Goal: Find specific page/section: Find specific page/section

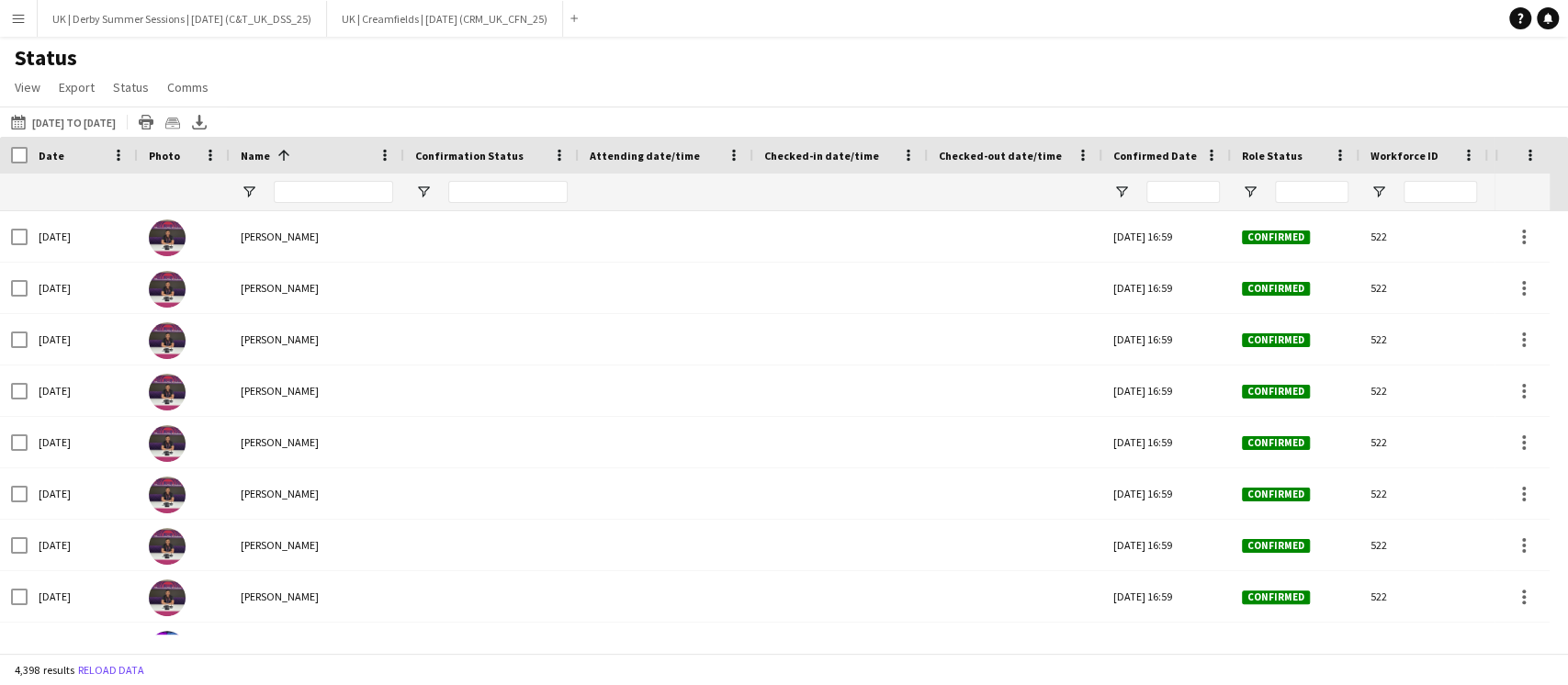
click at [20, 32] on button "Menu" at bounding box center [18, 18] width 37 height 37
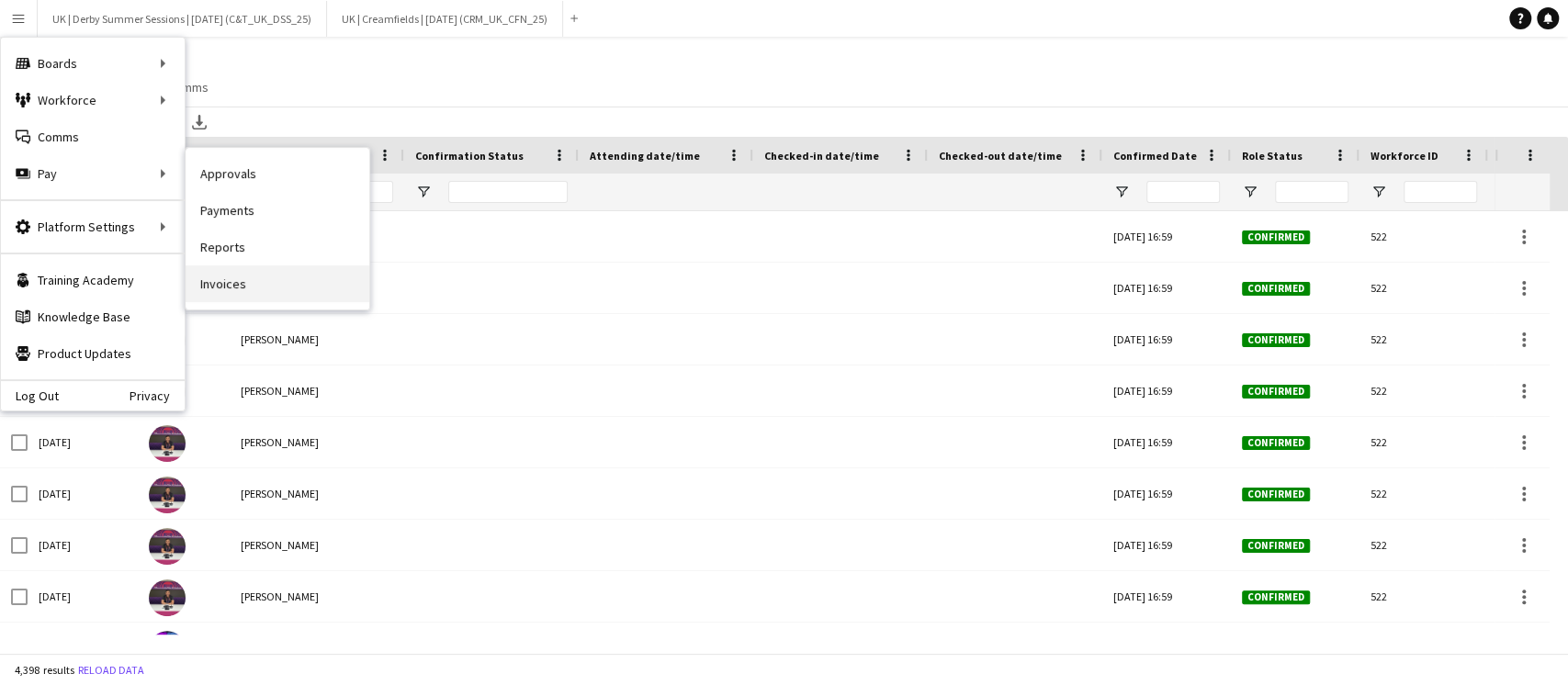
click at [221, 268] on link "Invoices" at bounding box center [277, 284] width 184 height 37
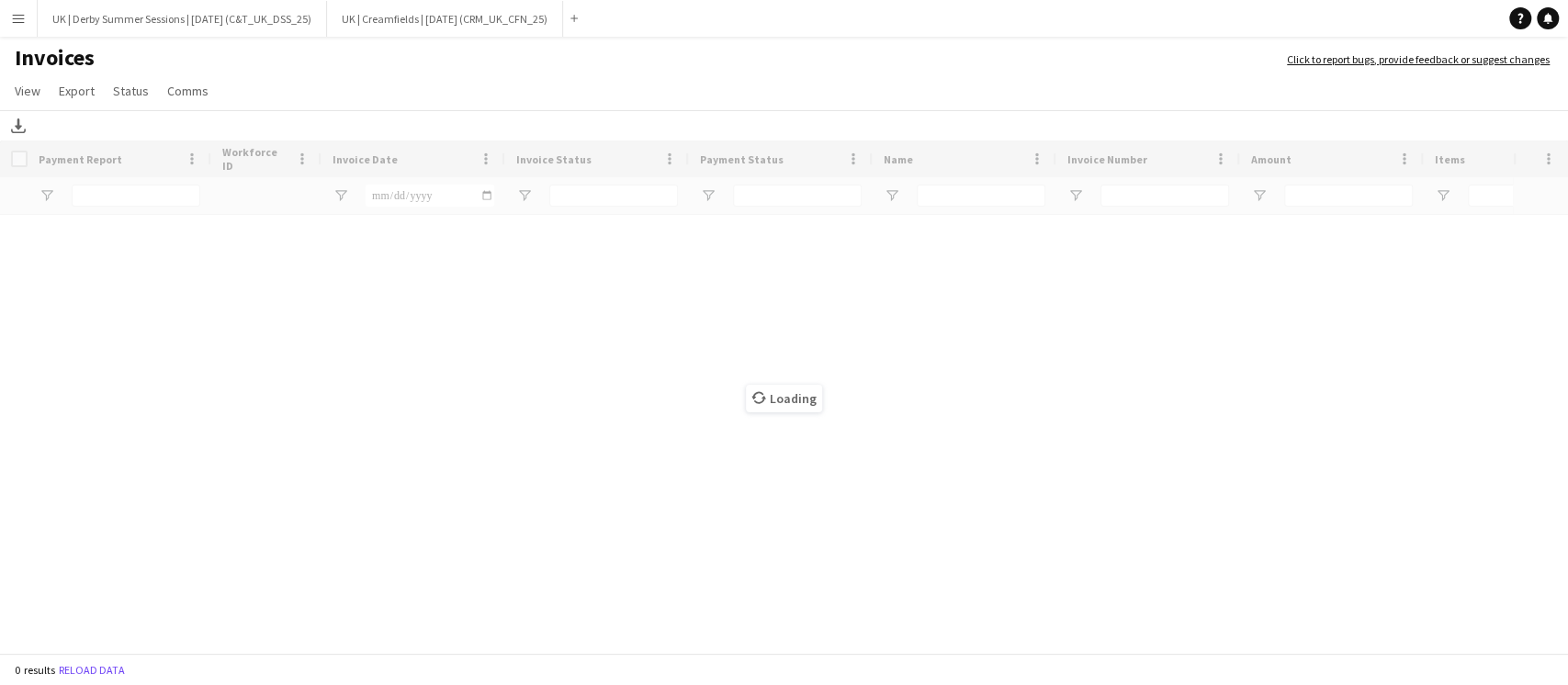
click at [11, 25] on app-icon "Menu" at bounding box center [17, 17] width 15 height 15
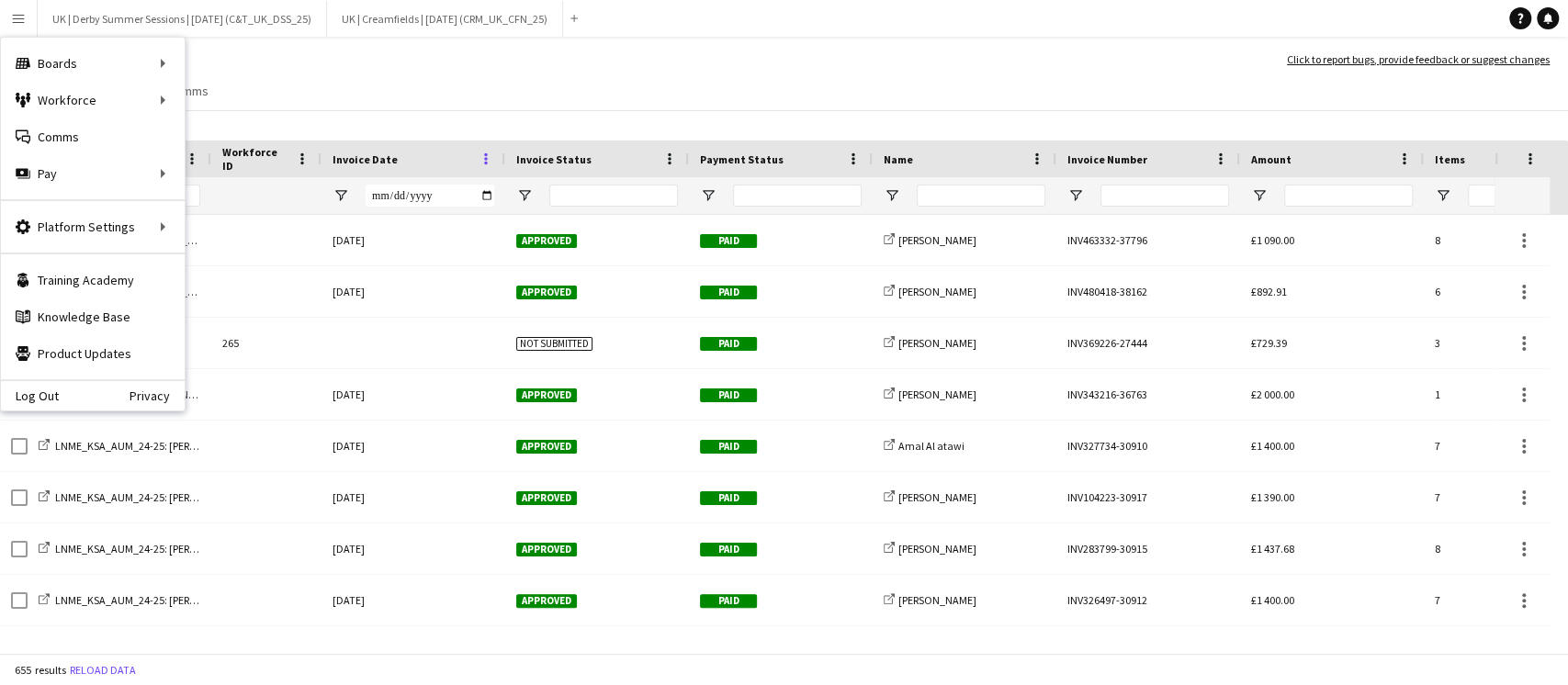
click at [487, 156] on span at bounding box center [486, 158] width 17 height 17
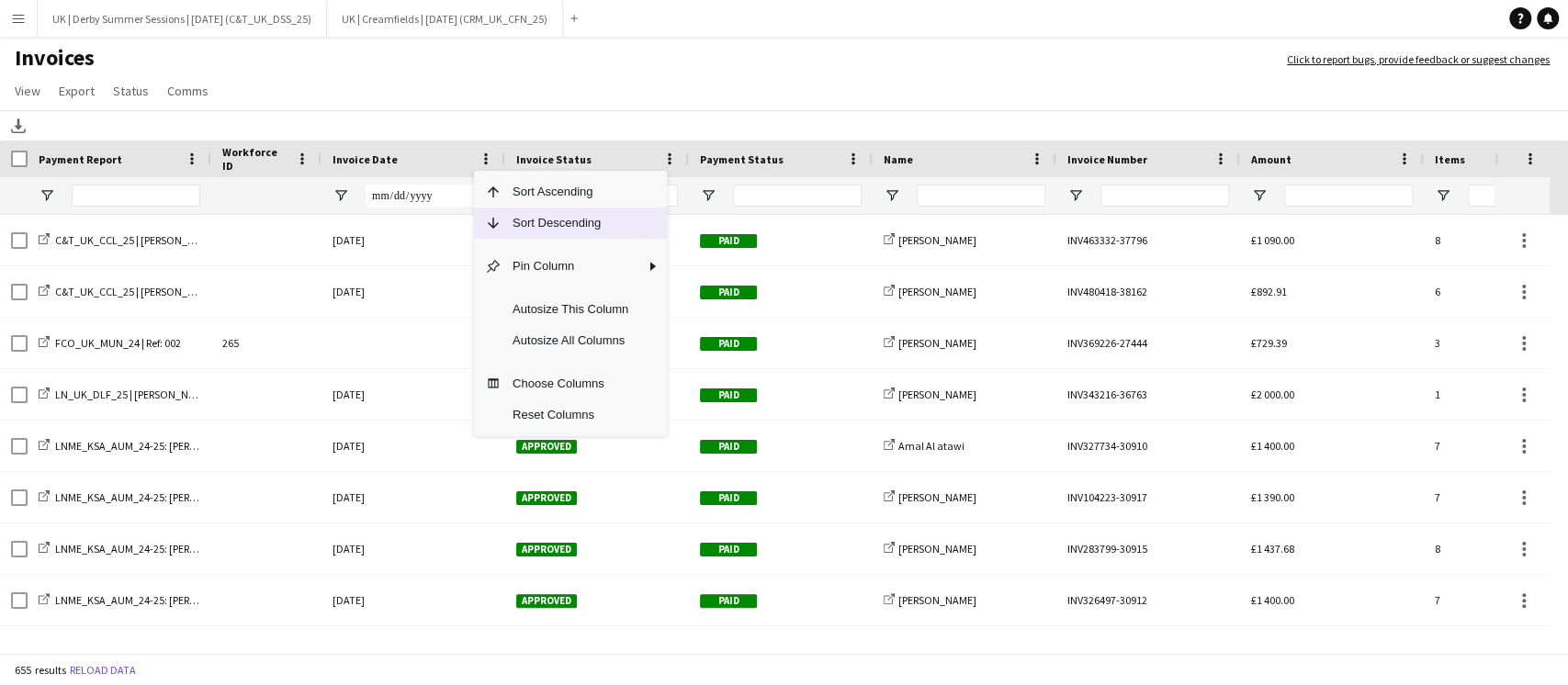
click at [511, 217] on span "Sort Descending" at bounding box center [570, 223] width 138 height 31
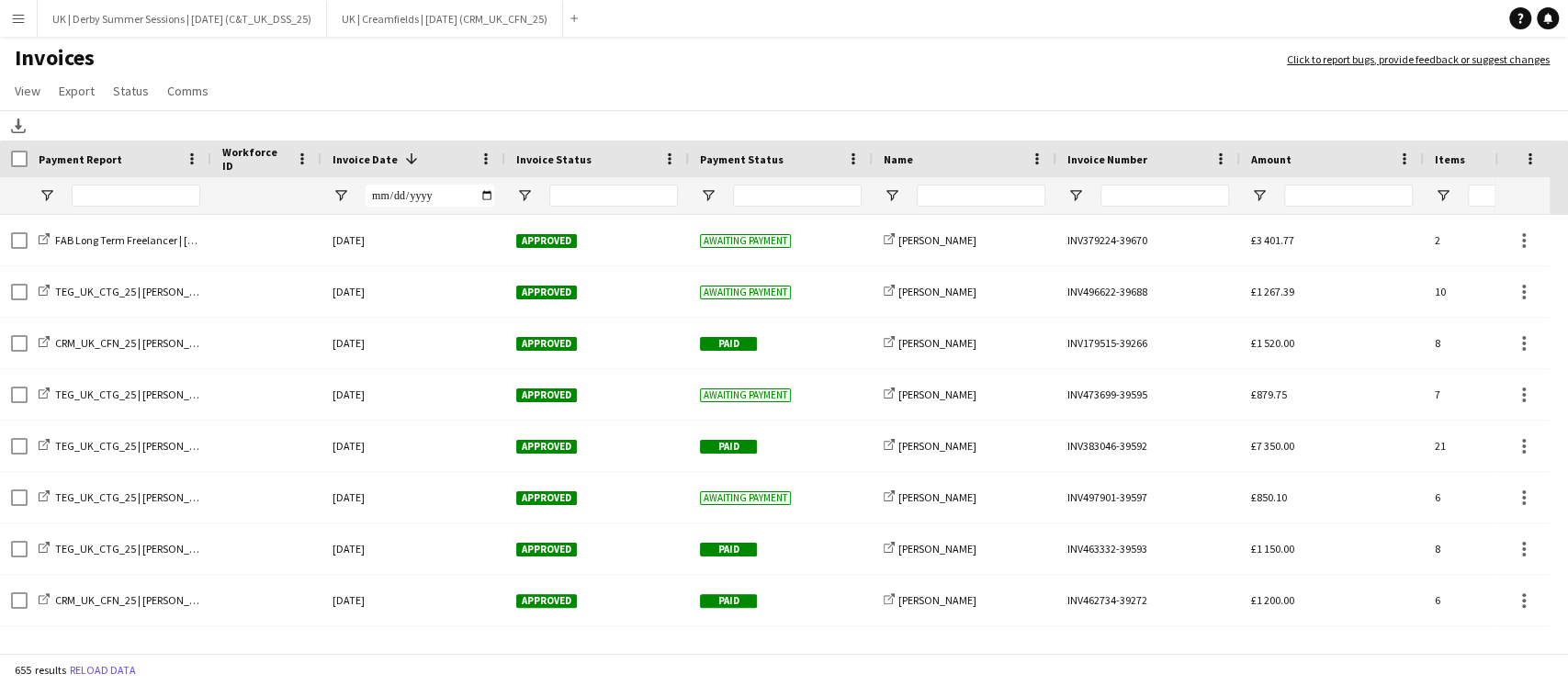
click at [25, 25] on button "Menu" at bounding box center [18, 18] width 37 height 37
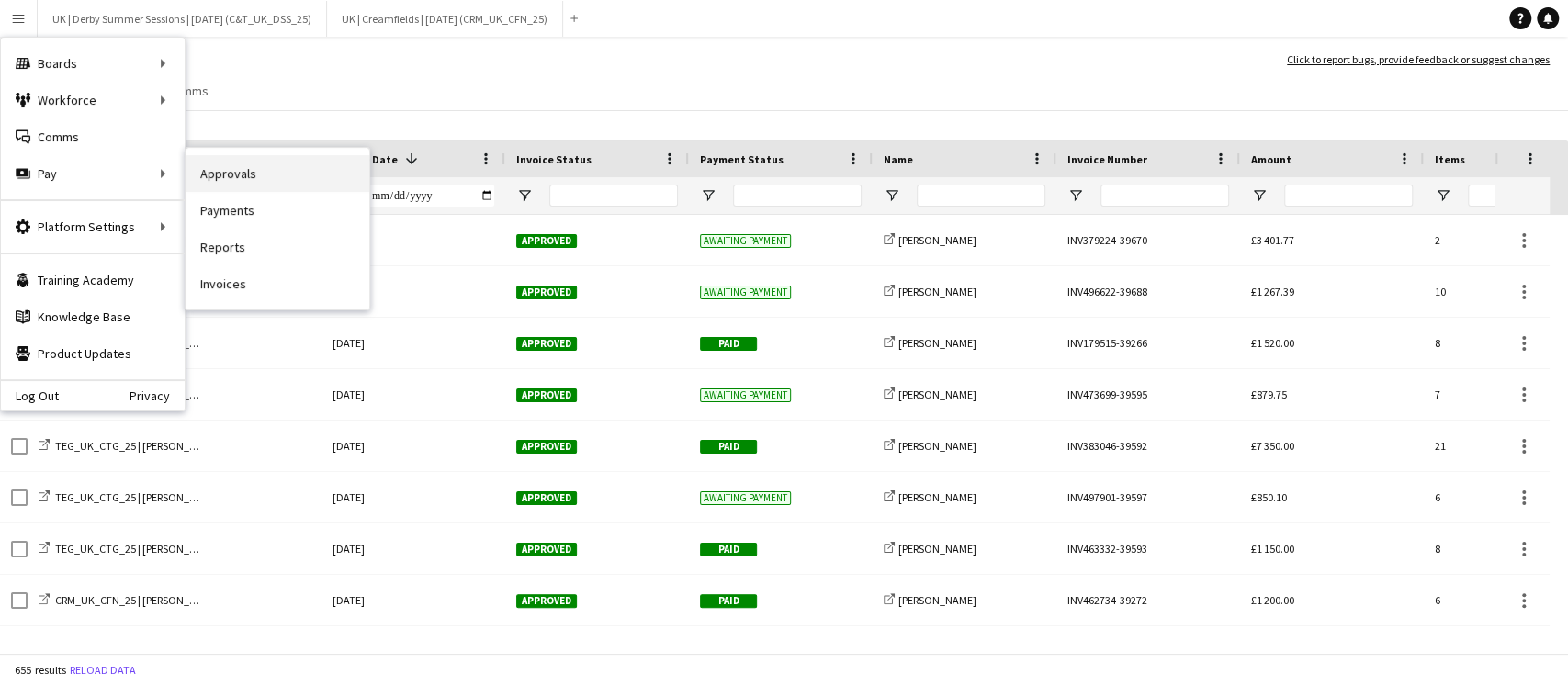
click at [251, 167] on link "Approvals" at bounding box center [277, 174] width 184 height 37
